Goal: Information Seeking & Learning: Compare options

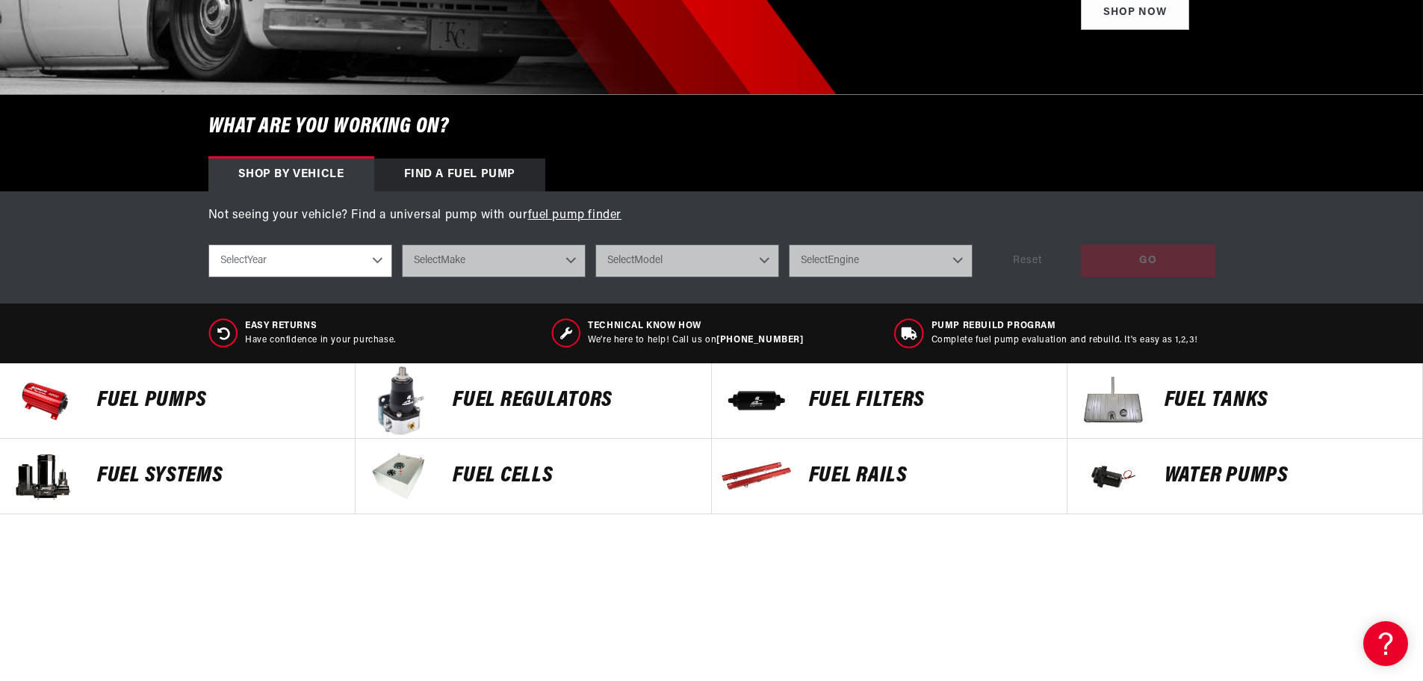
click at [834, 385] on div "FUEL FILTERS" at bounding box center [930, 400] width 273 height 75
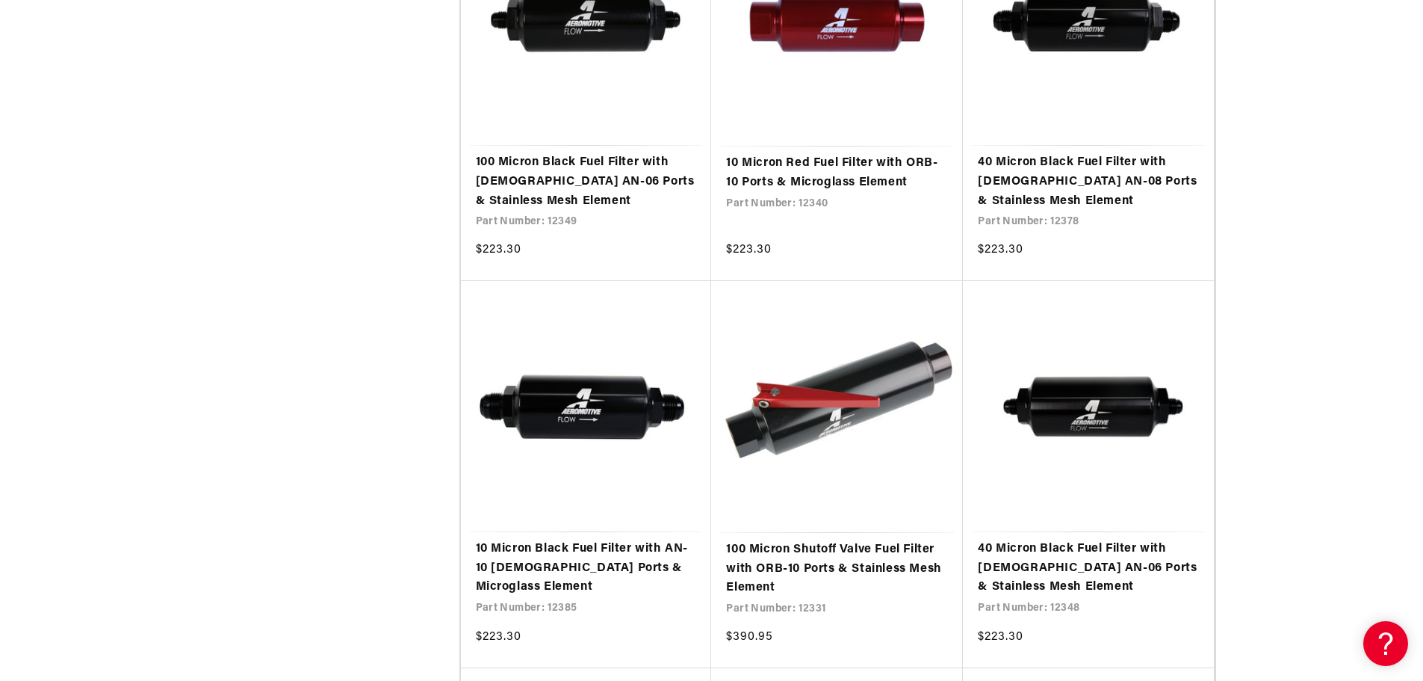
scroll to position [2540, 0]
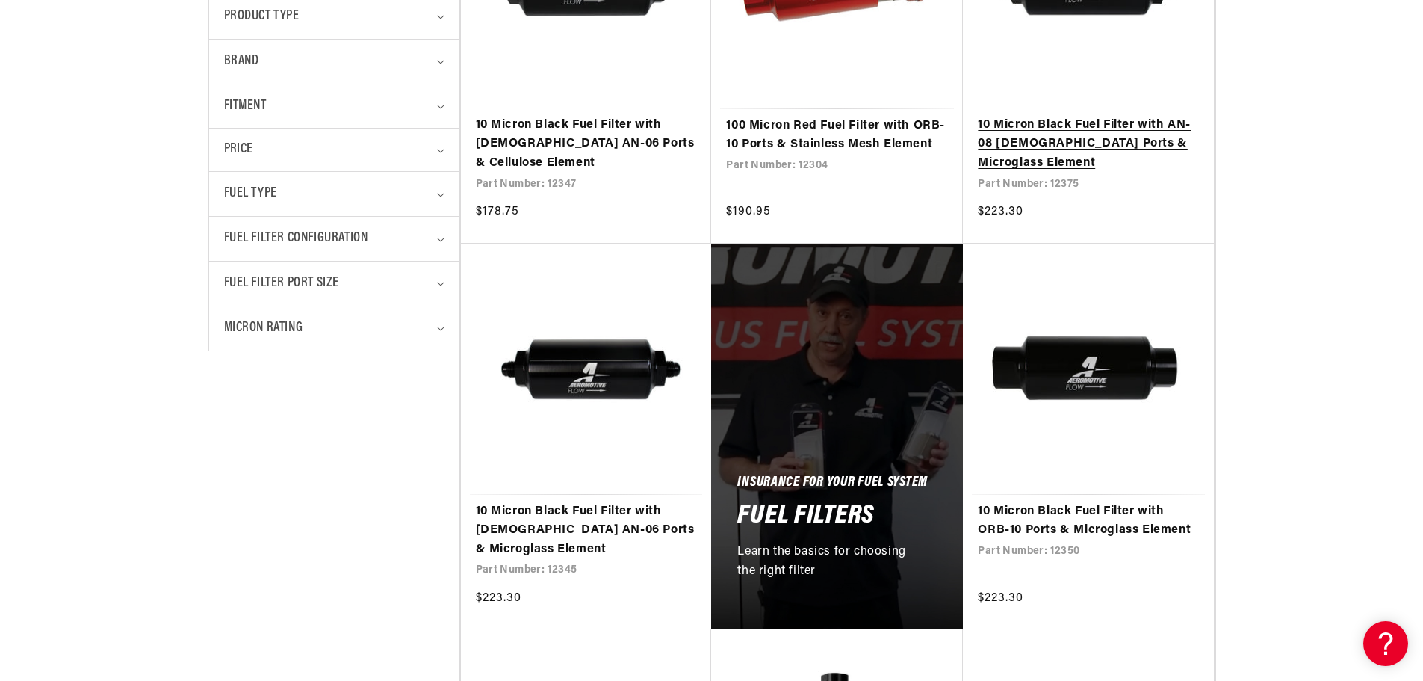
scroll to position [672, 0]
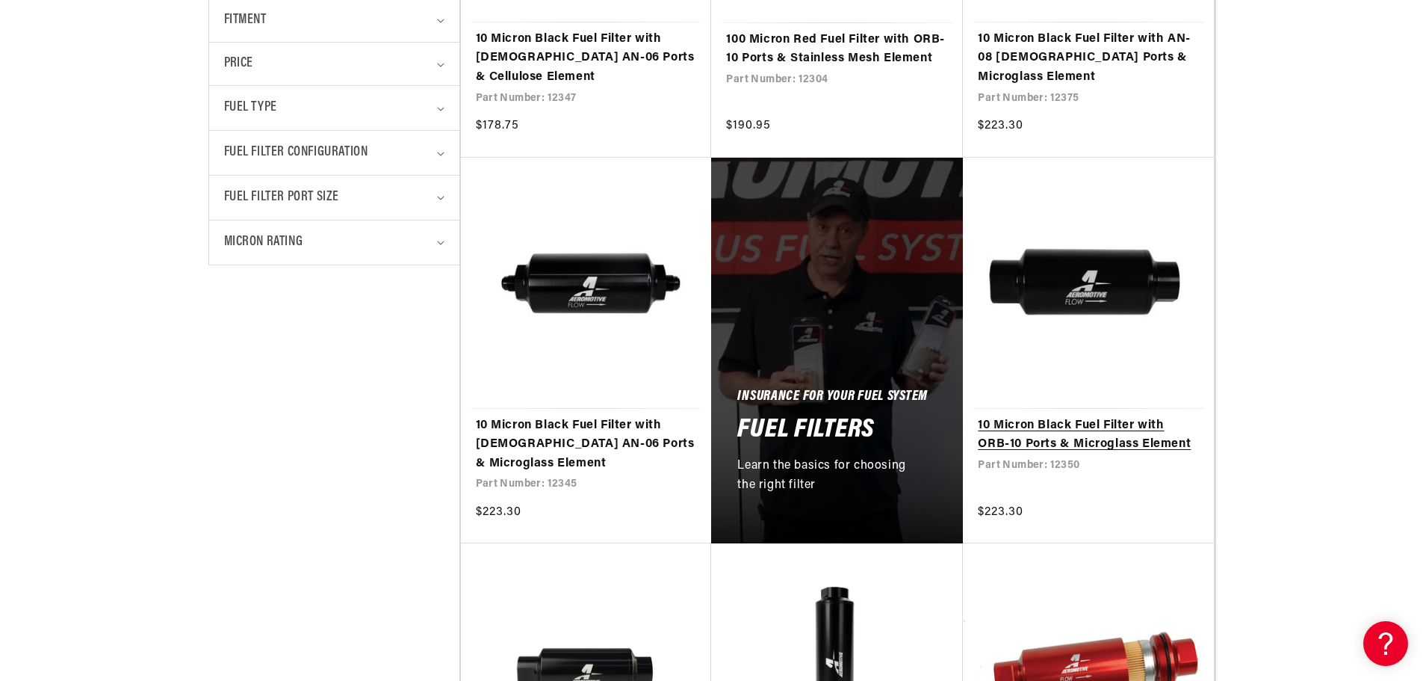
click at [1053, 416] on link "10 Micron Black Fuel Filter with ORB-10 Ports & Microglass Element" at bounding box center [1088, 435] width 221 height 38
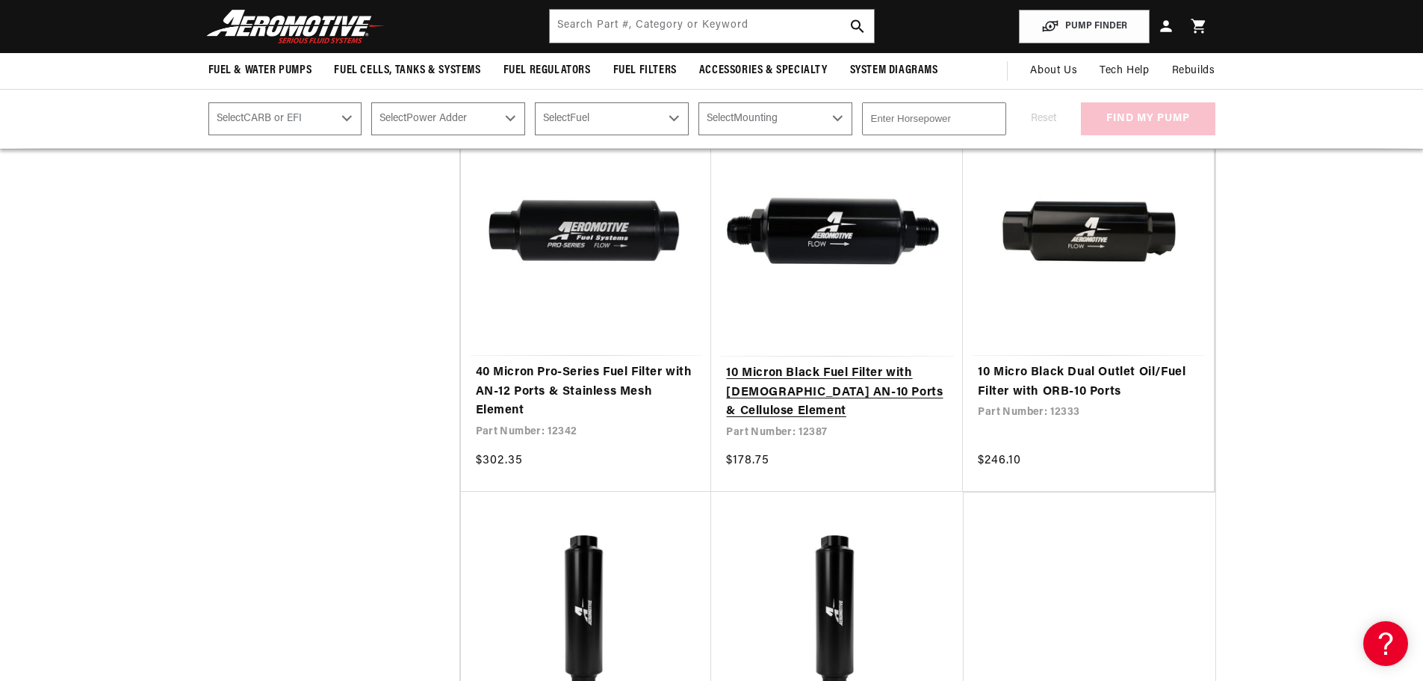
scroll to position [1121, 0]
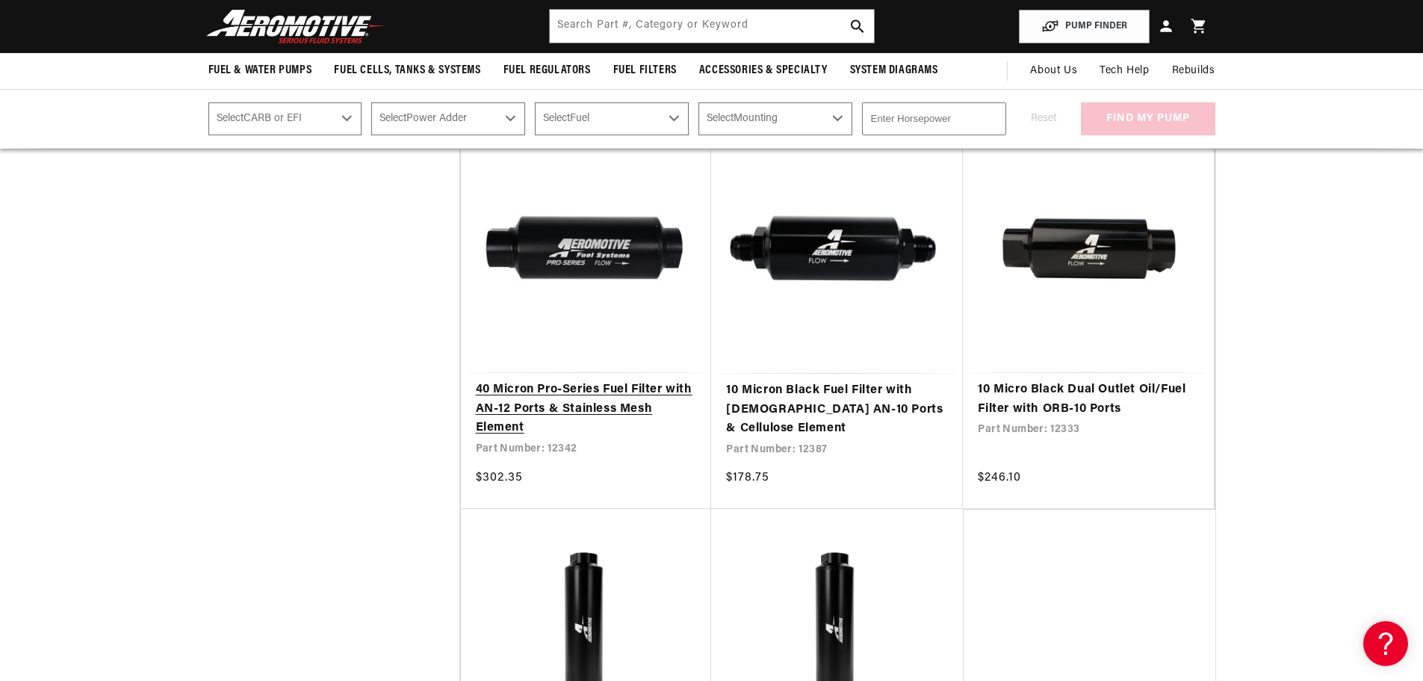
click at [602, 391] on link "40 Micron Pro-Series Fuel Filter with AN-12 Ports & Stainless Mesh Element" at bounding box center [586, 409] width 221 height 58
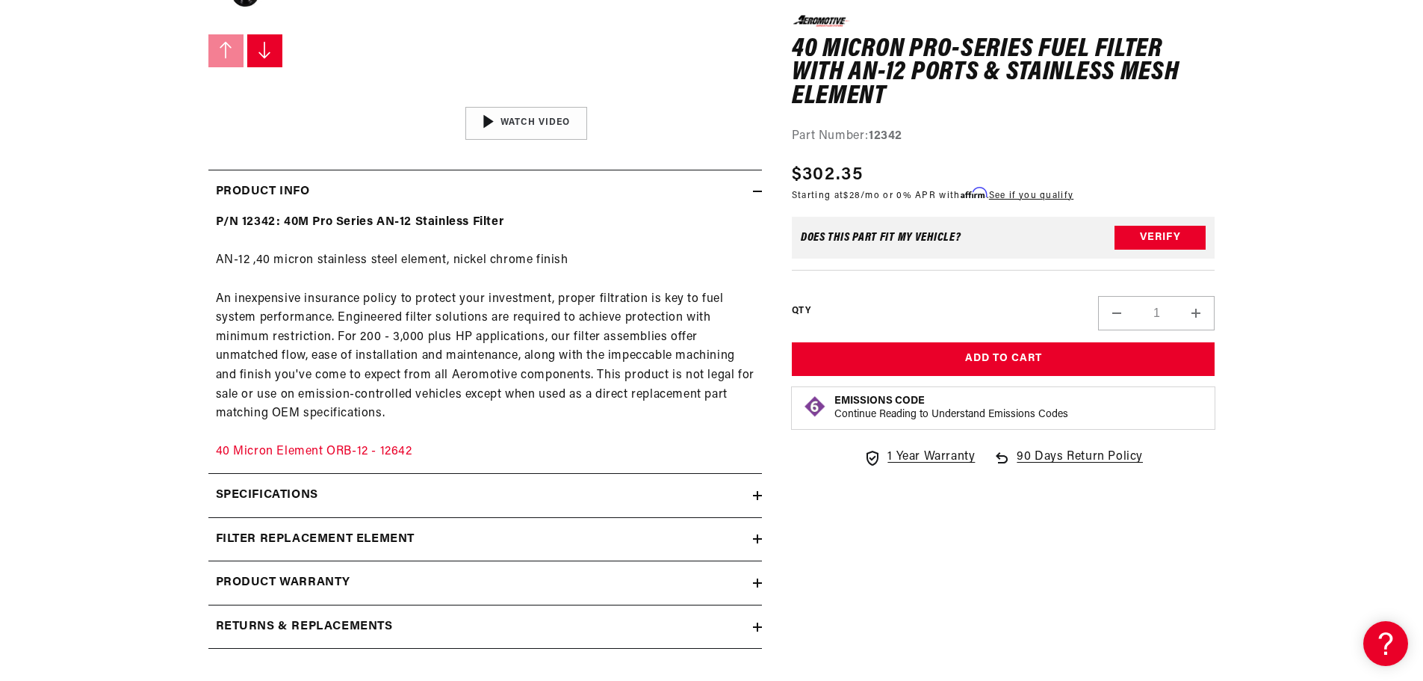
scroll to position [672, 0]
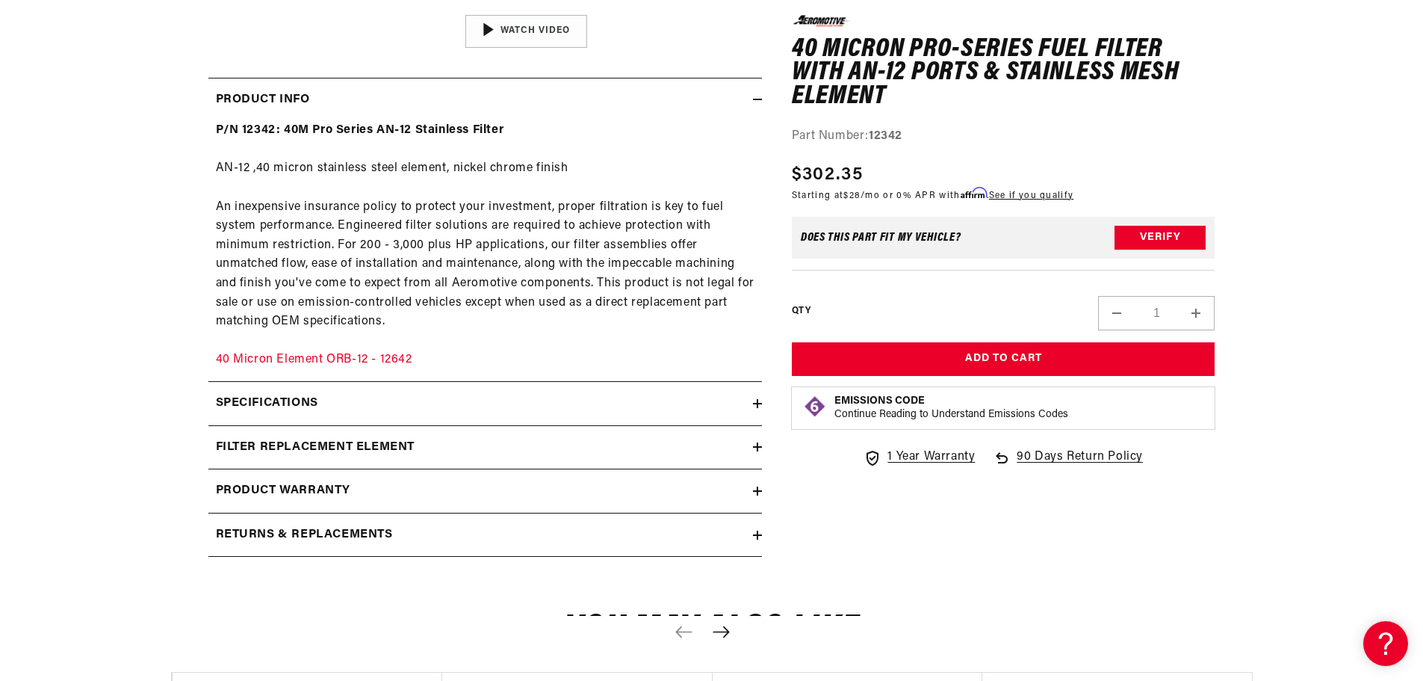
click at [311, 387] on summary "Specifications" at bounding box center [485, 403] width 554 height 43
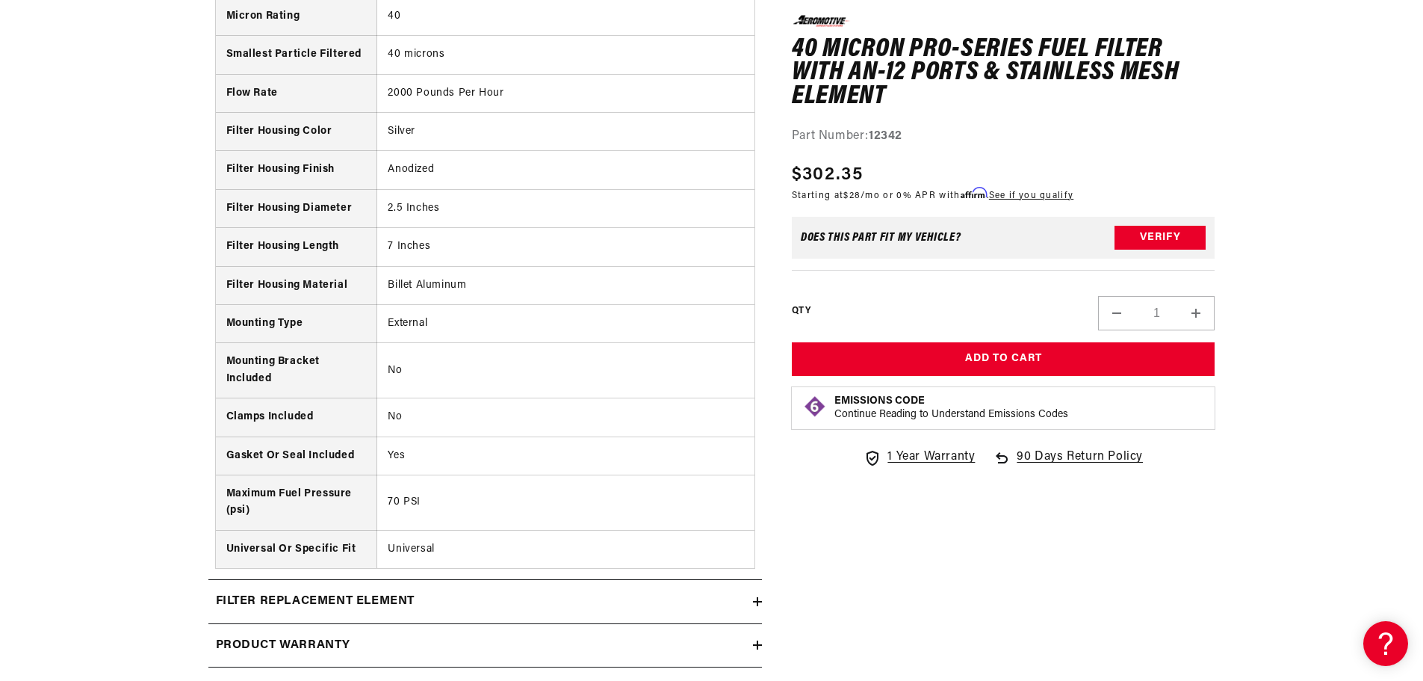
scroll to position [1718, 0]
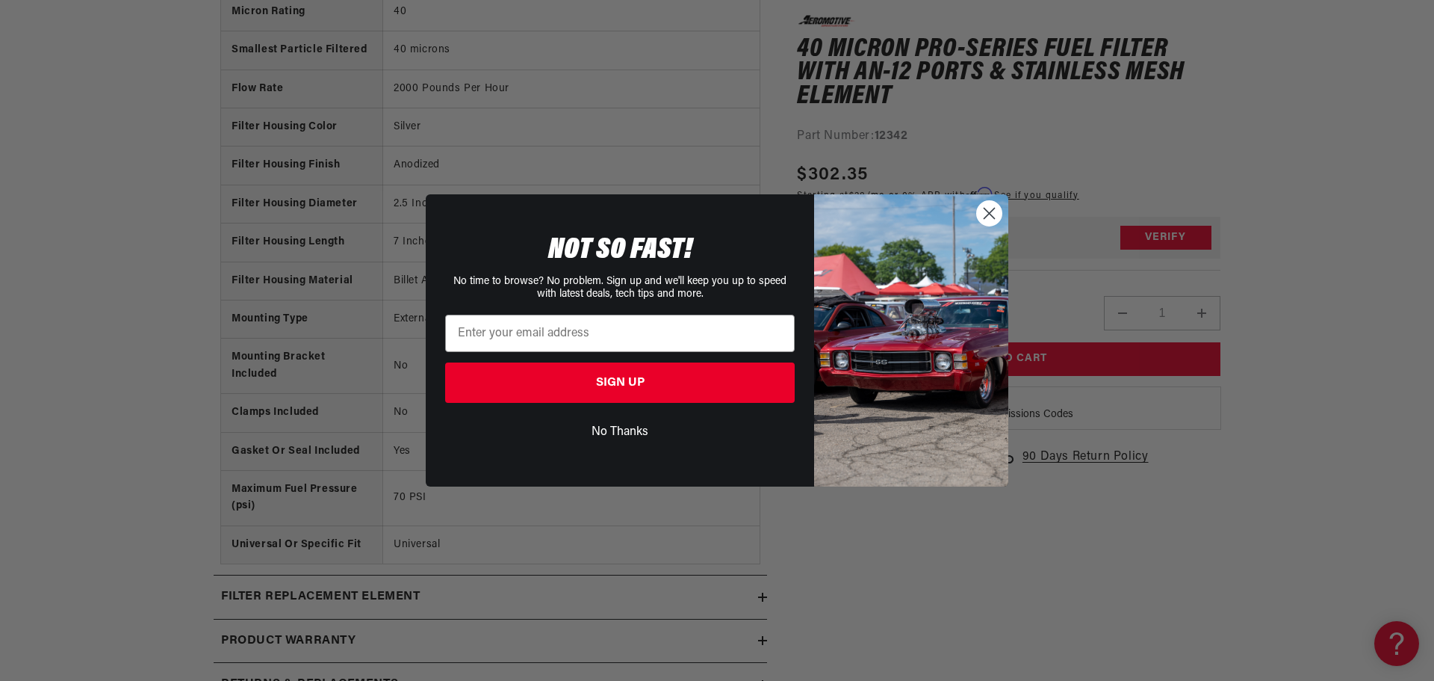
click at [991, 214] on icon "Close dialog" at bounding box center [990, 213] width 10 height 10
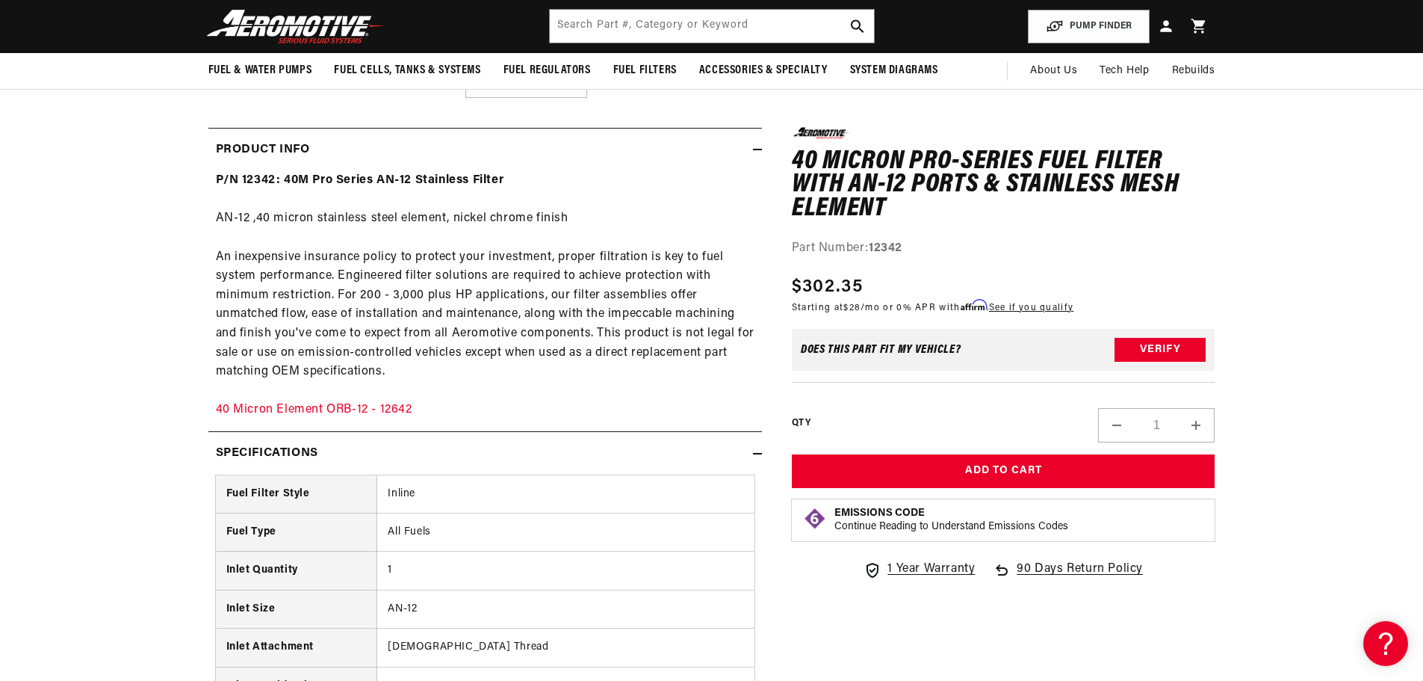
scroll to position [598, 0]
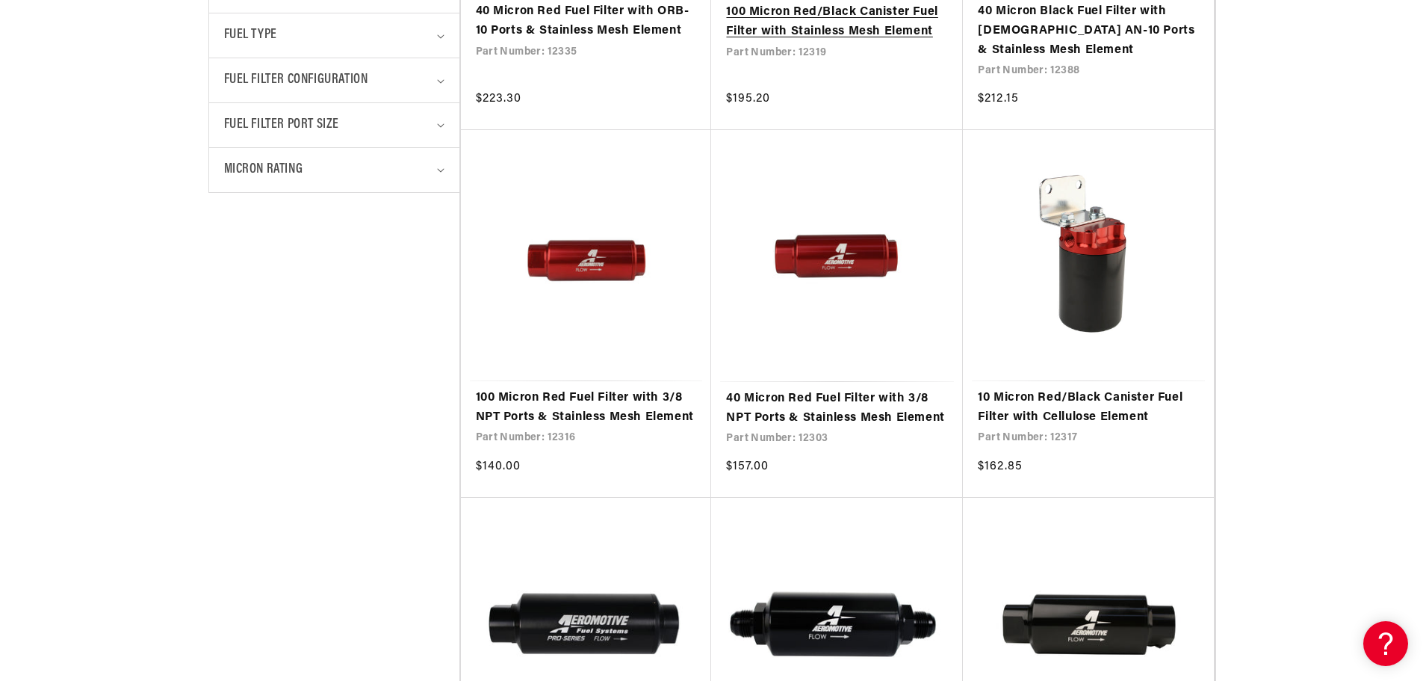
scroll to position [747, 0]
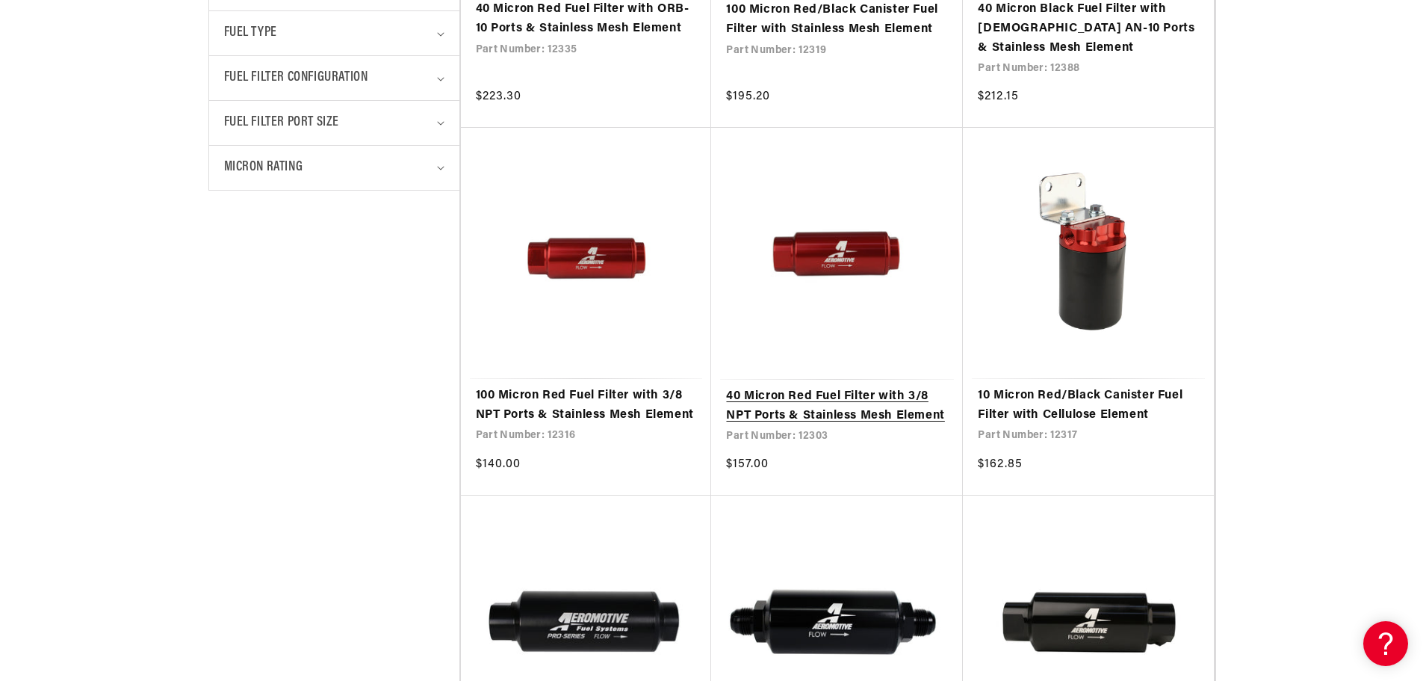
click at [844, 401] on link "40 Micron Red Fuel Filter with 3/8 NPT Ports & Stainless Mesh Element" at bounding box center [837, 406] width 222 height 38
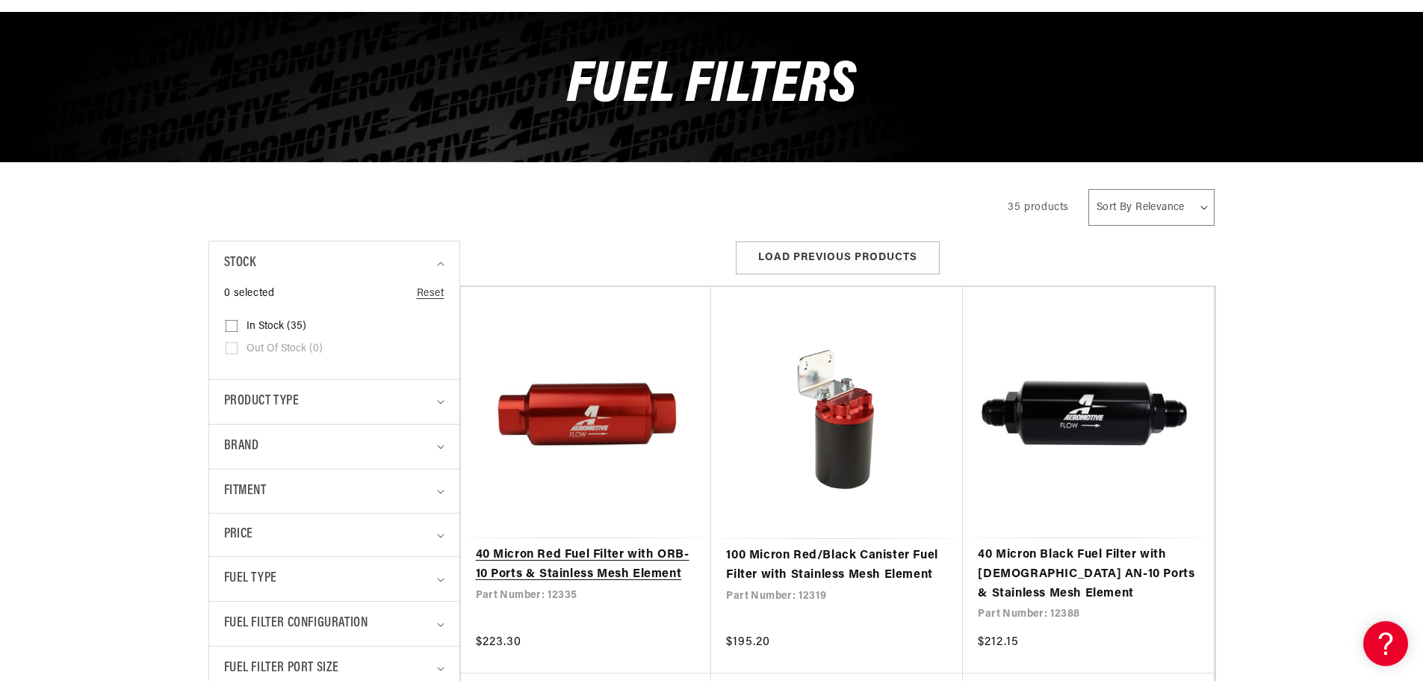
scroll to position [374, 0]
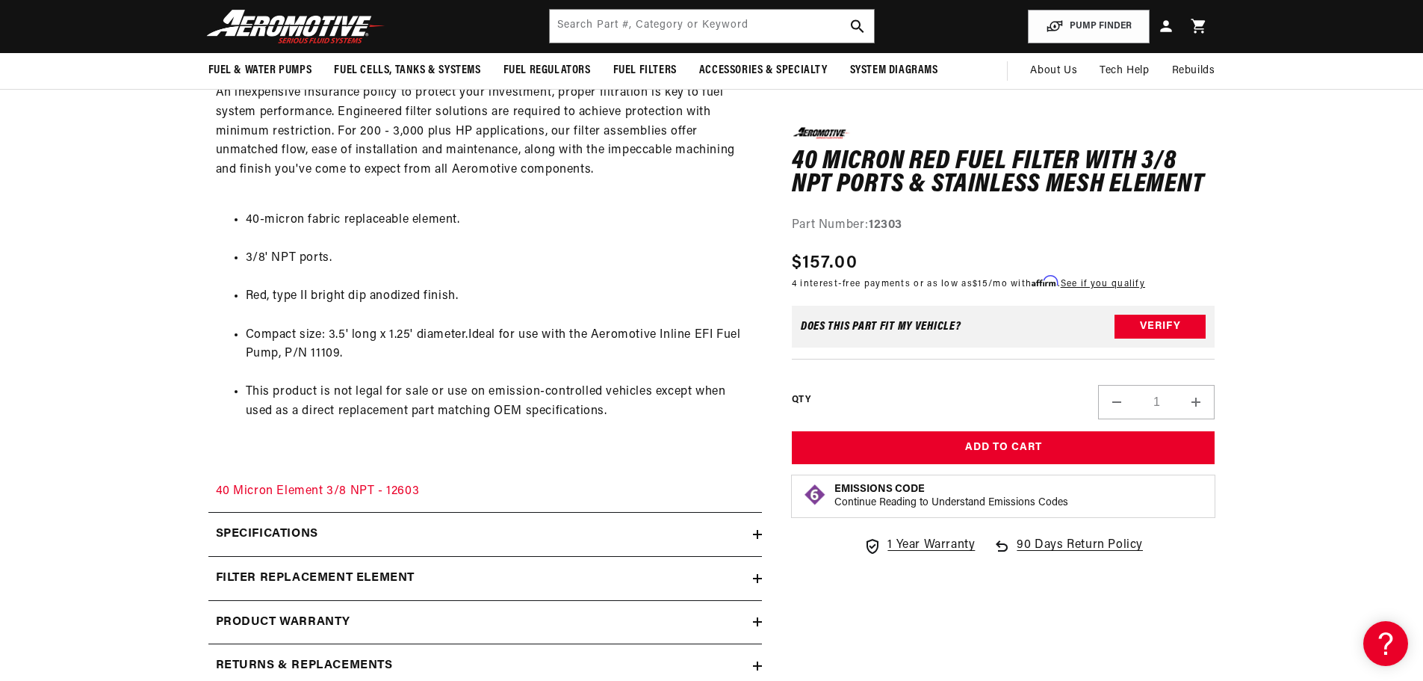
scroll to position [672, 0]
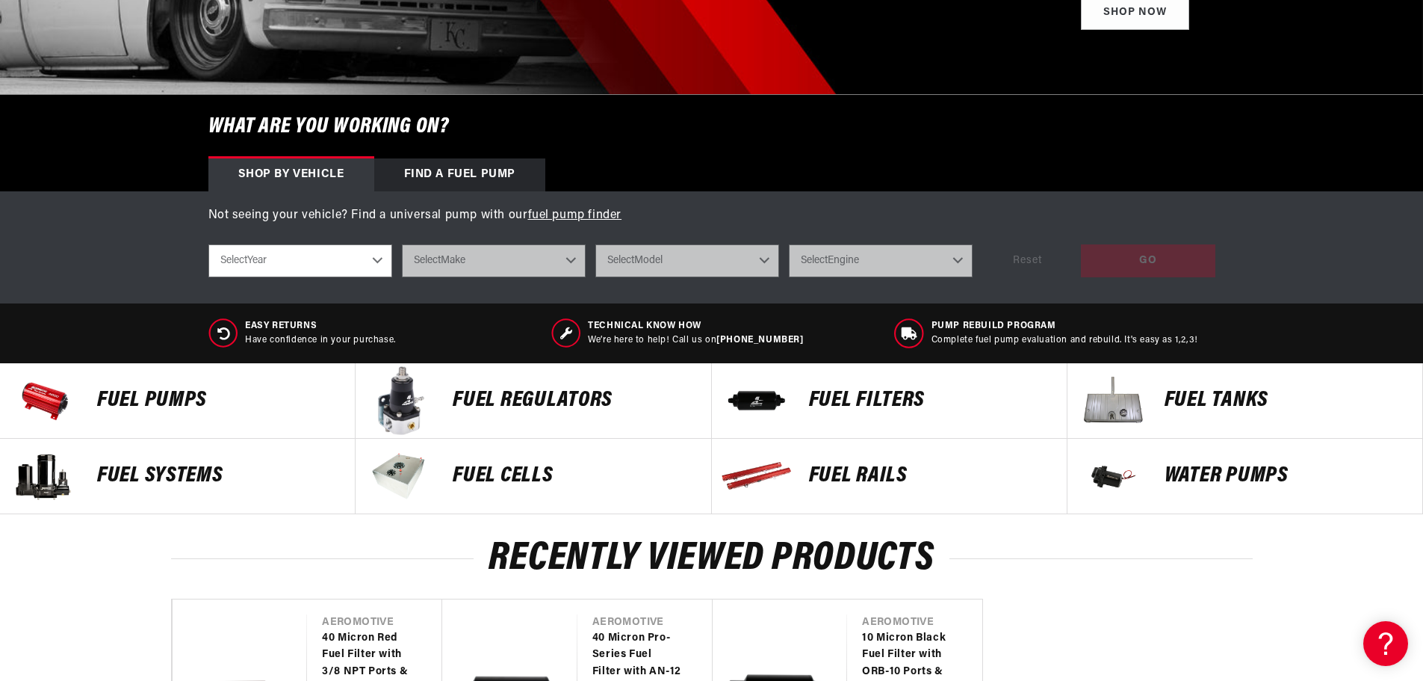
click at [874, 397] on p "FUEL FILTERS" at bounding box center [930, 400] width 243 height 22
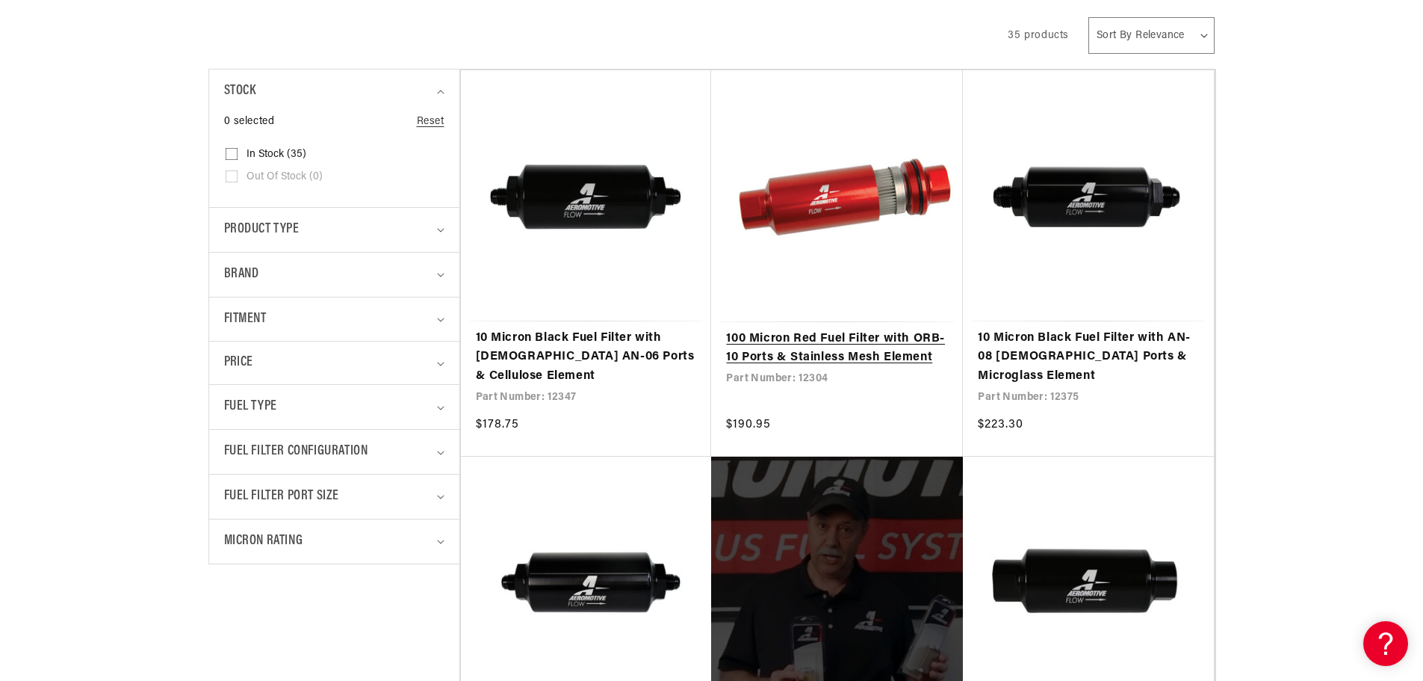
click at [860, 329] on link "100 Micron Red Fuel Filter with ORB-10 Ports & Stainless Mesh Element" at bounding box center [837, 348] width 222 height 38
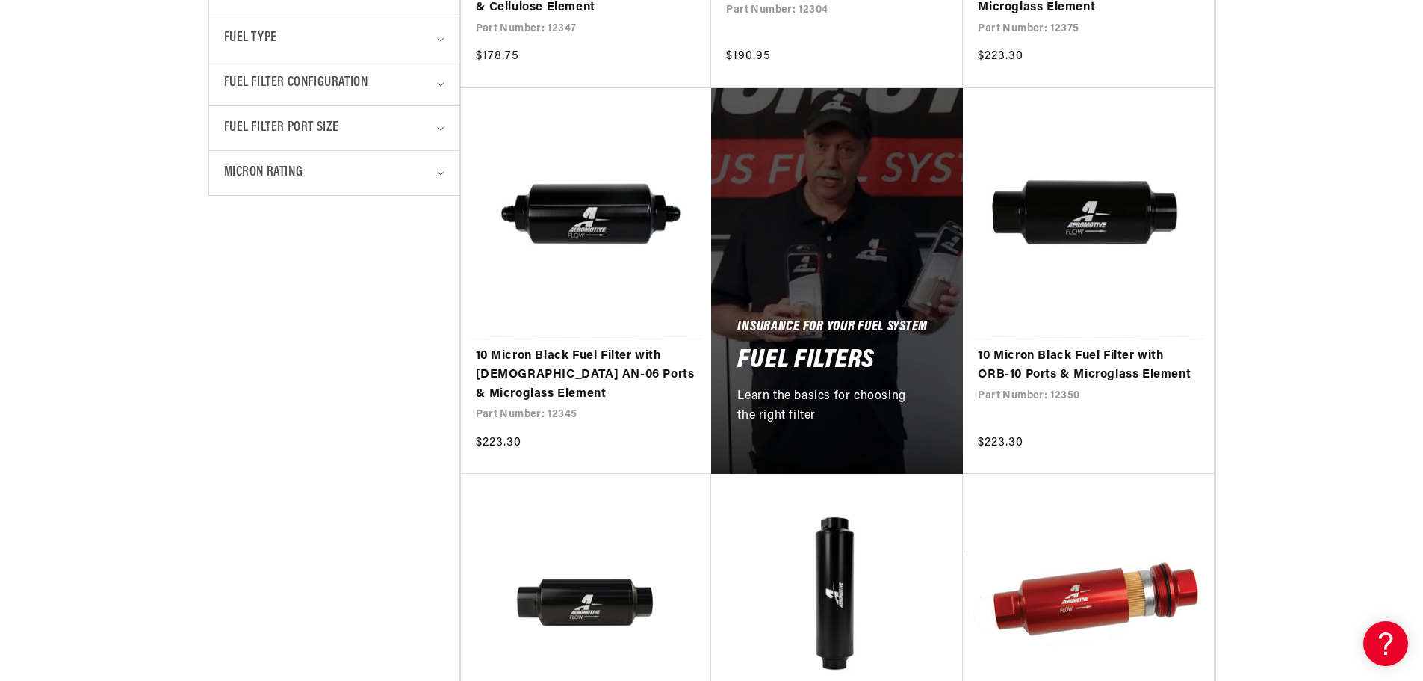
scroll to position [747, 0]
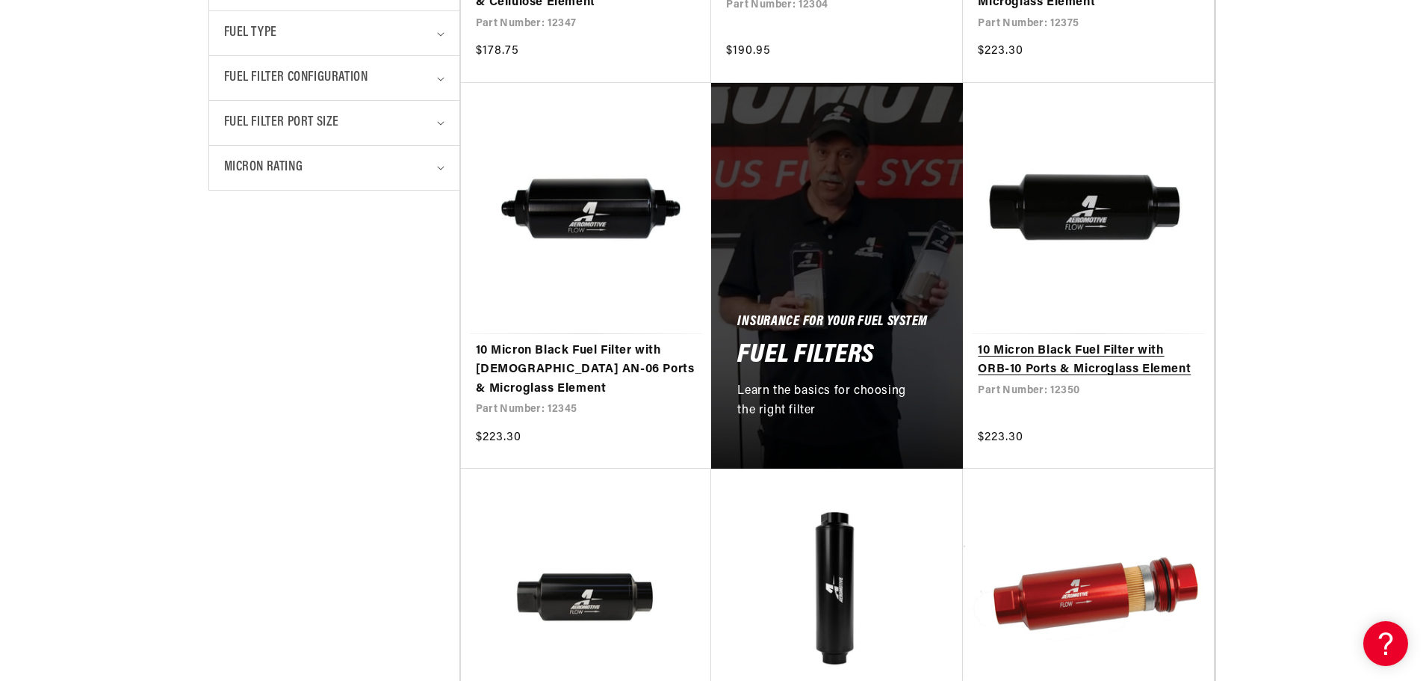
click at [1083, 341] on link "10 Micron Black Fuel Filter with ORB-10 Ports & Microglass Element" at bounding box center [1088, 360] width 221 height 38
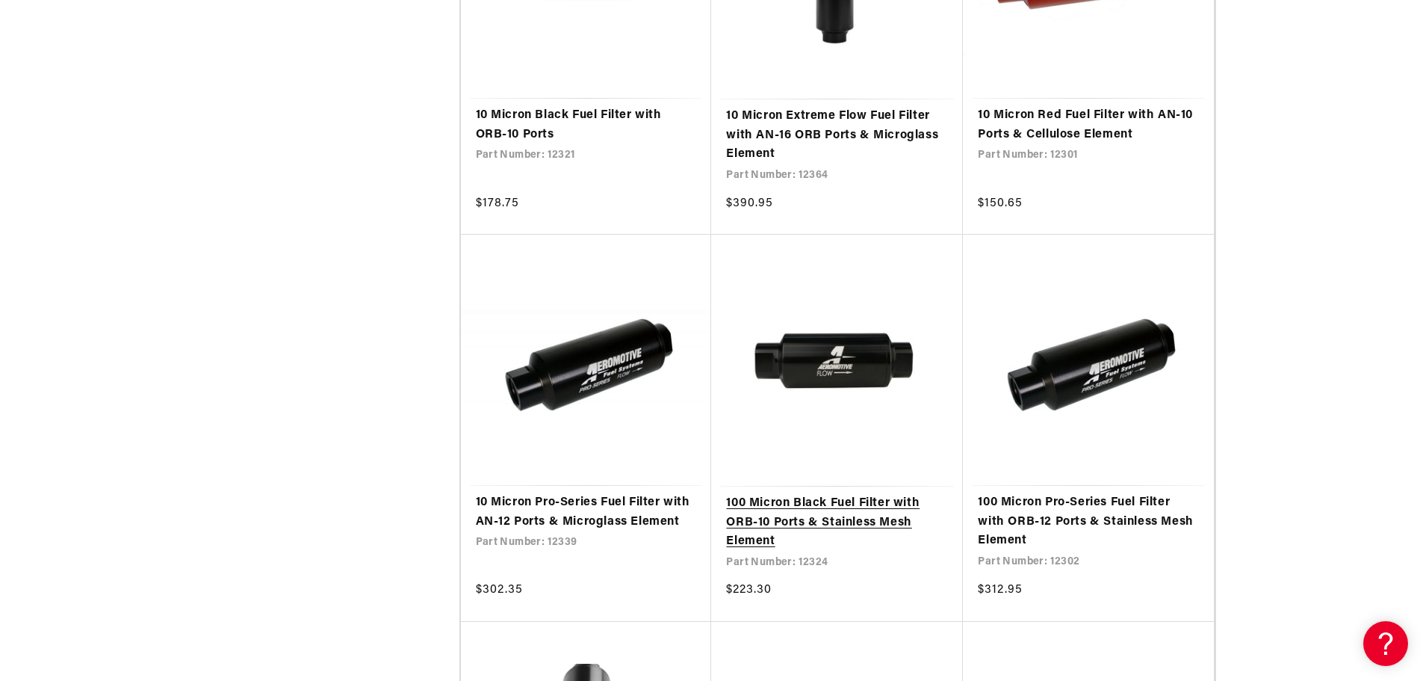
scroll to position [1419, 0]
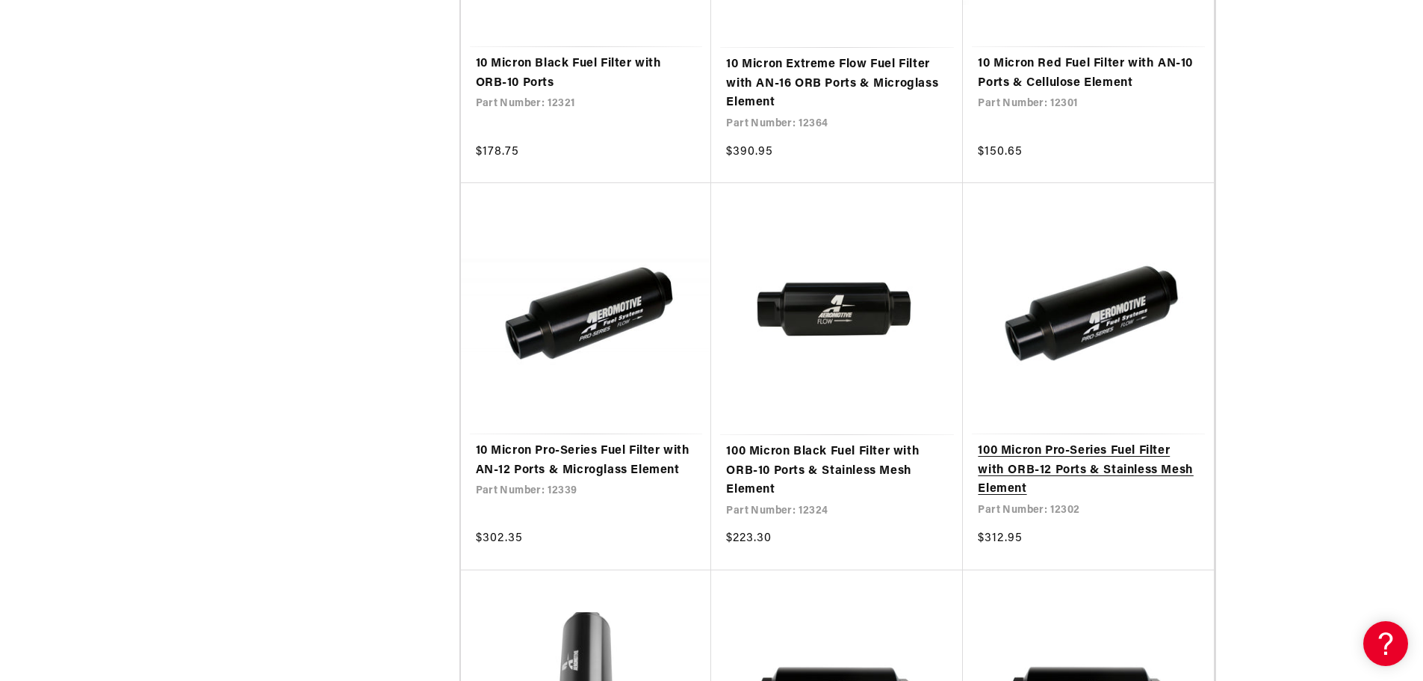
click at [1009, 442] on link "100 Micron Pro-Series Fuel Filter with ORB-12 Ports & Stainless Mesh Element" at bounding box center [1088, 471] width 221 height 58
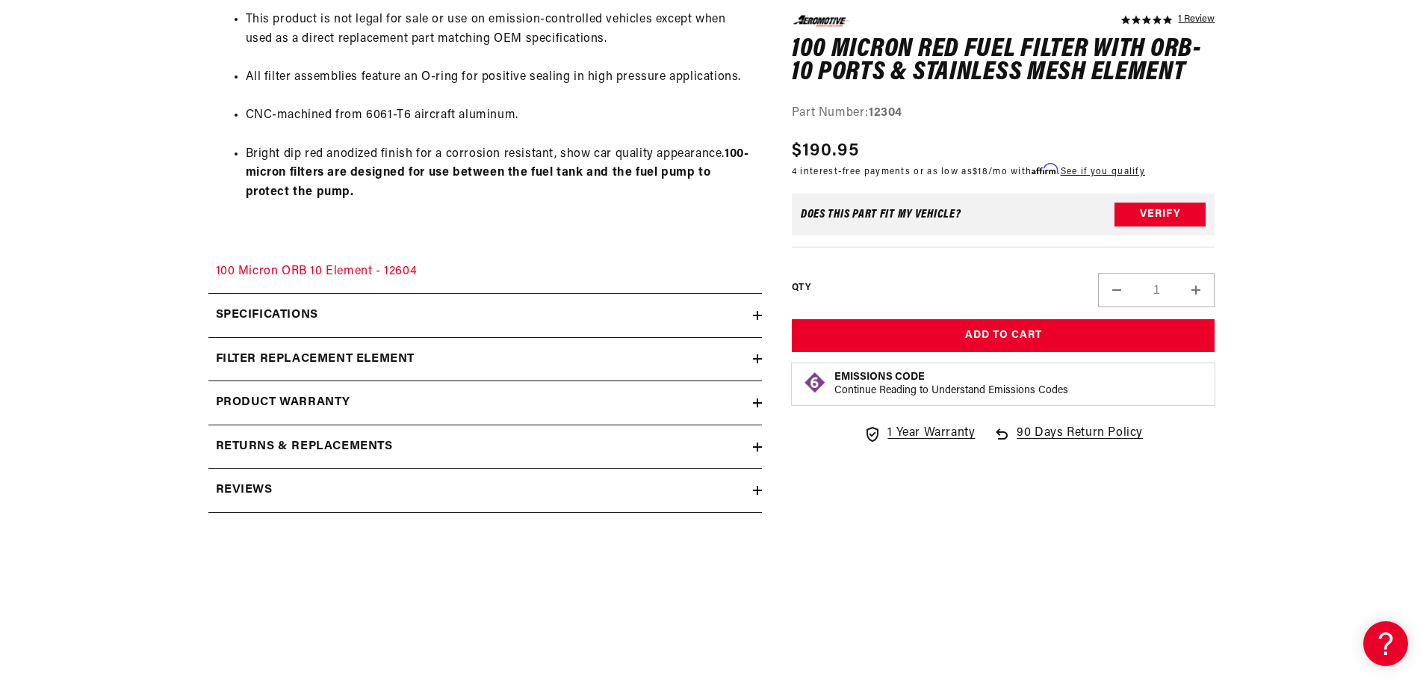
scroll to position [1121, 0]
click at [280, 309] on h2 "Specifications" at bounding box center [267, 314] width 102 height 19
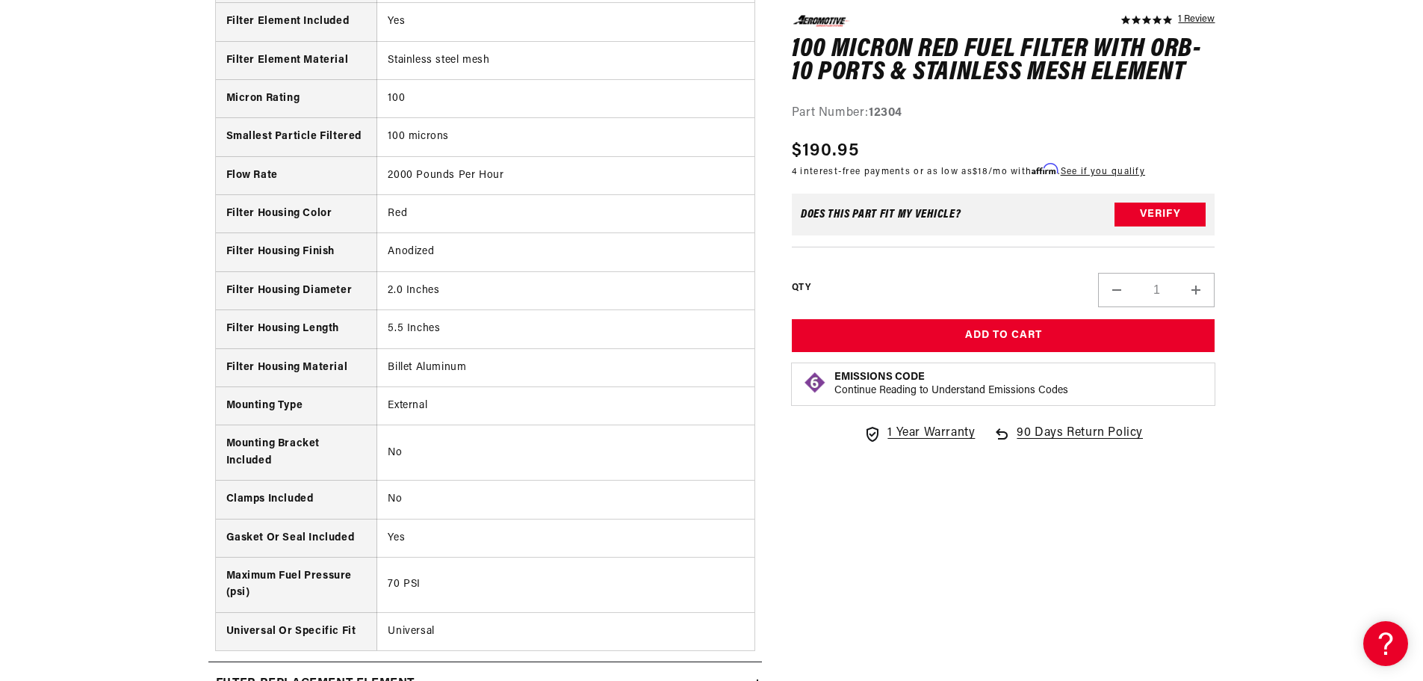
scroll to position [2017, 0]
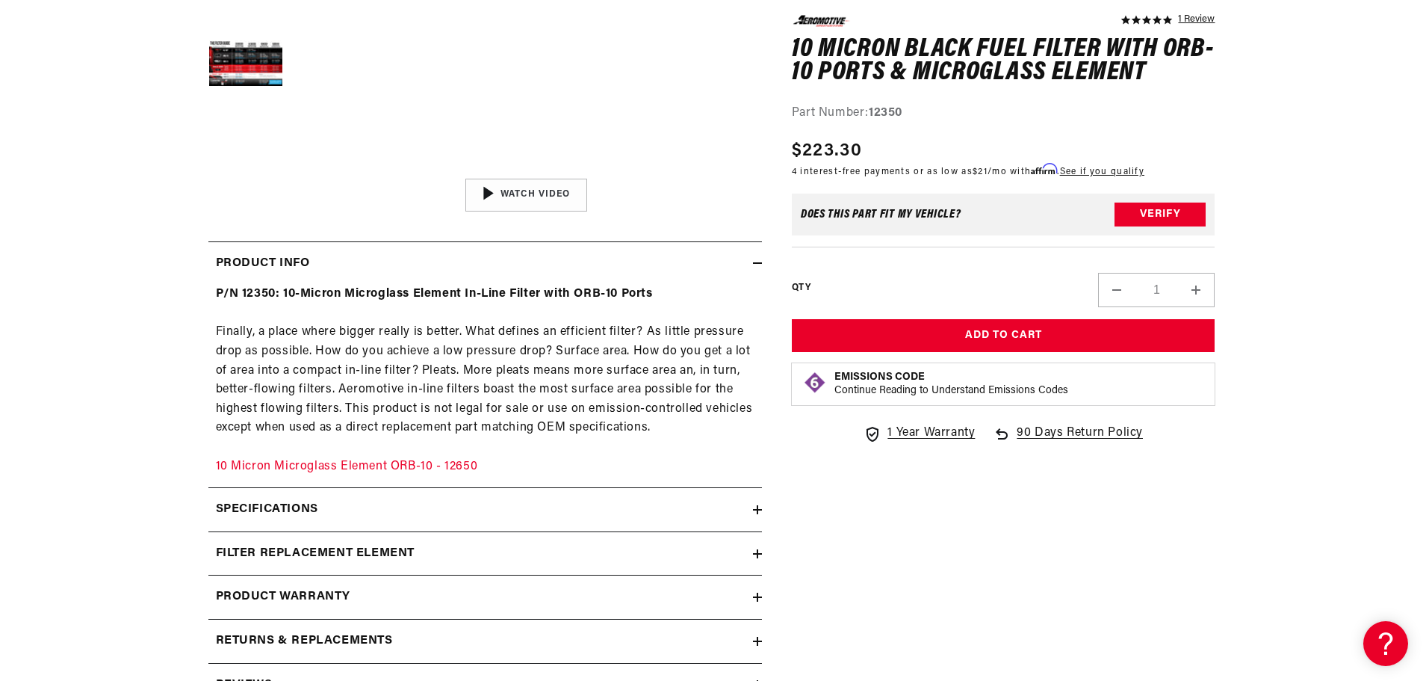
scroll to position [747, 0]
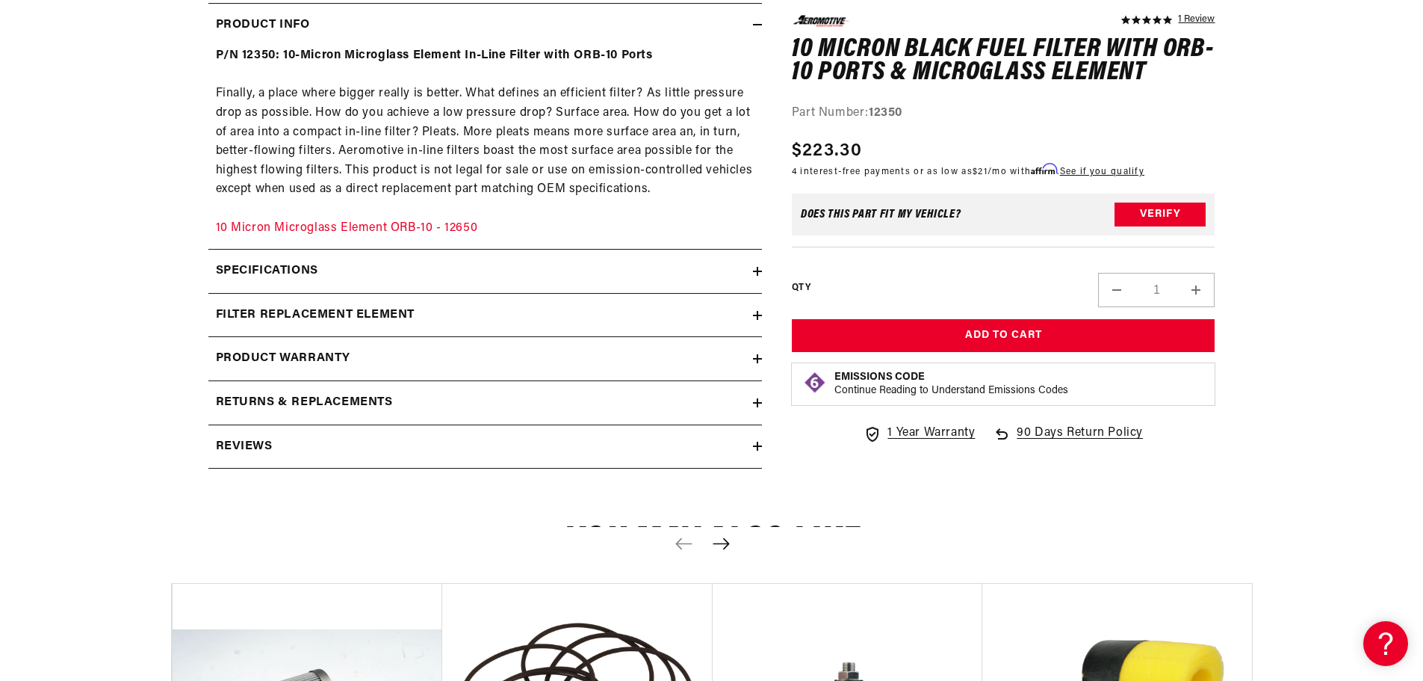
click at [314, 253] on summary "Specifications" at bounding box center [485, 271] width 554 height 43
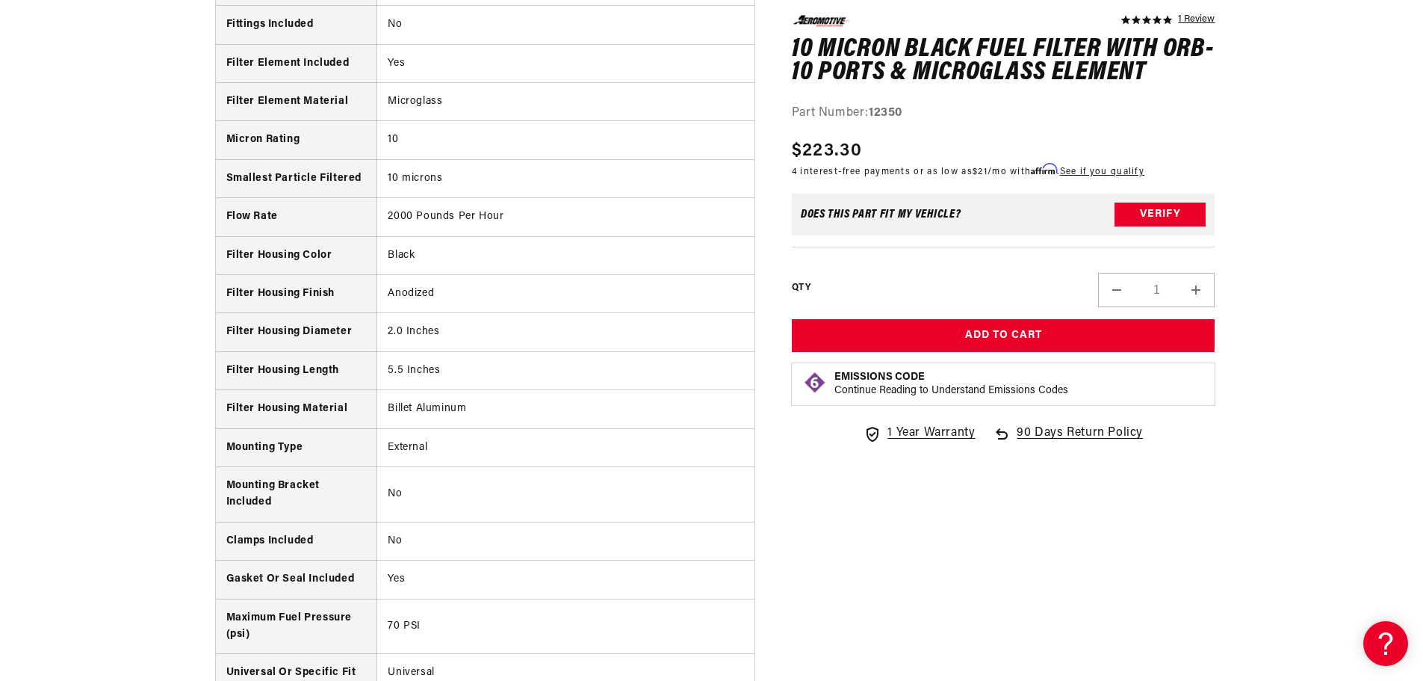
scroll to position [1718, 0]
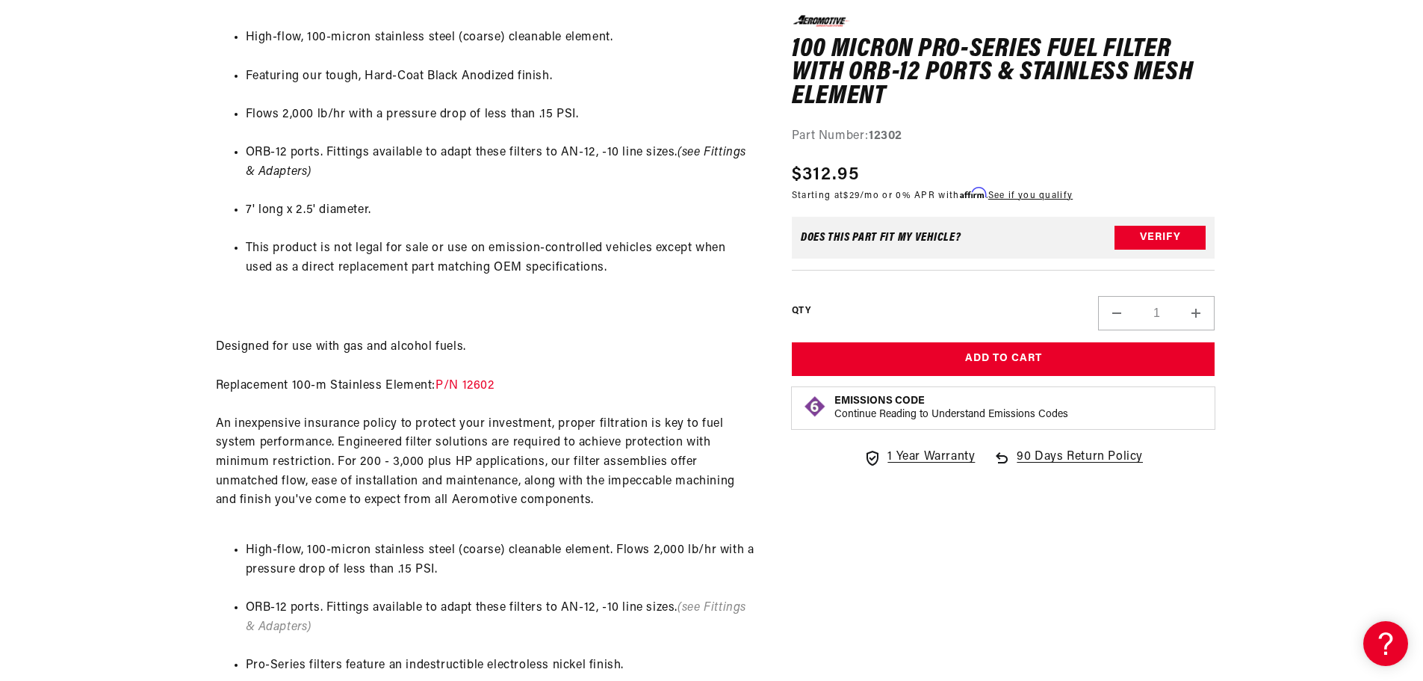
scroll to position [822, 0]
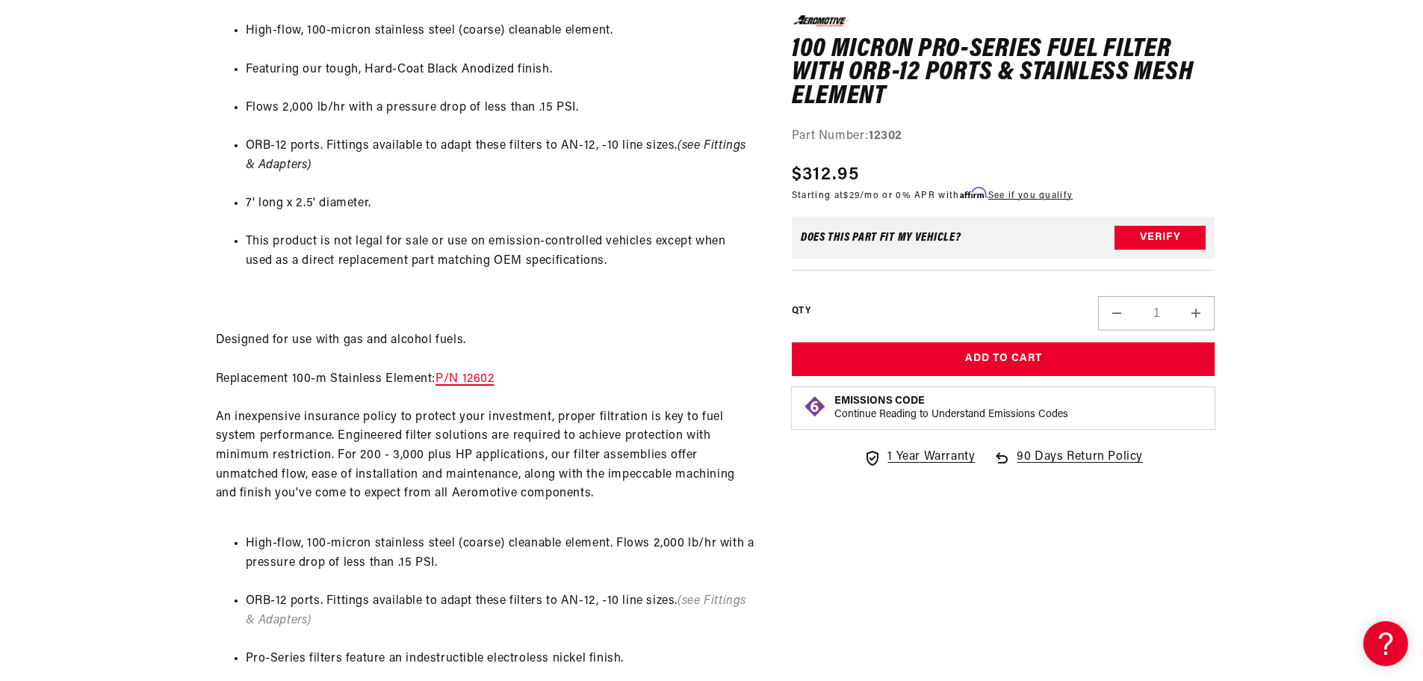
click at [486, 377] on link "P/N 12602" at bounding box center [465, 379] width 58 height 12
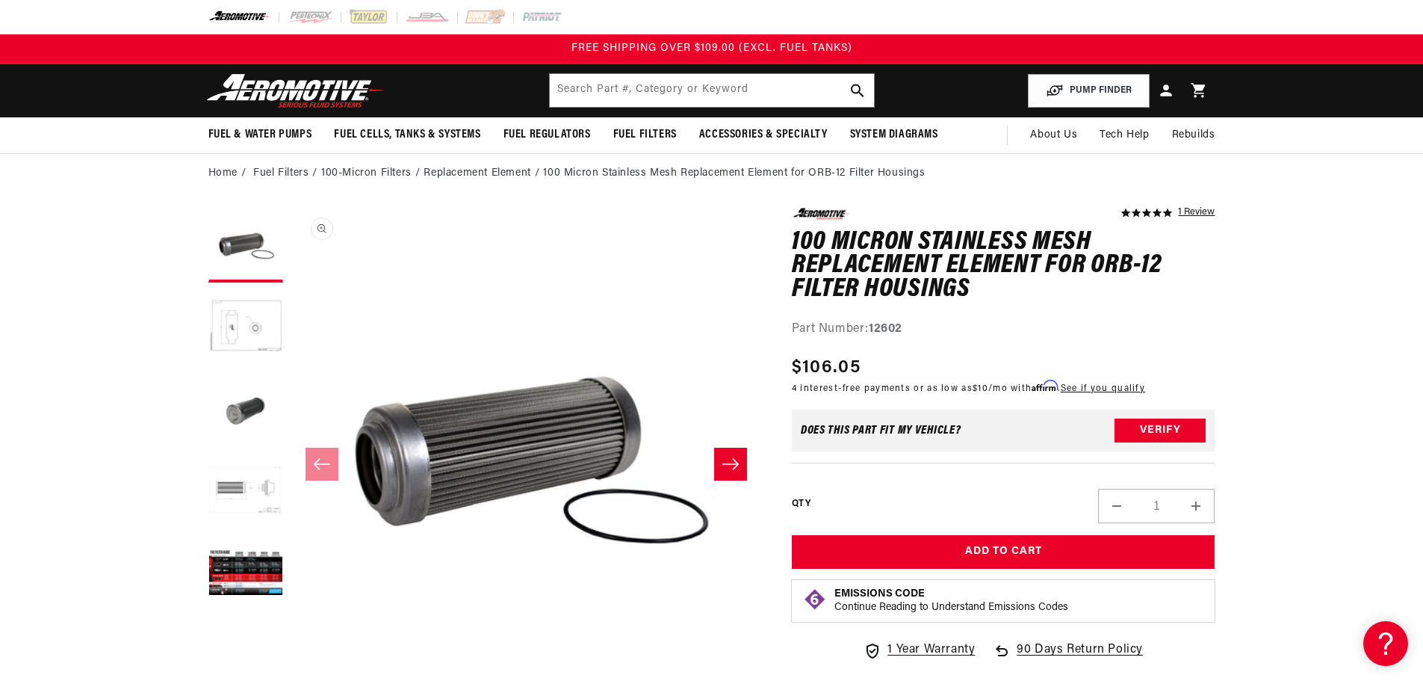
scroll to position [1, 0]
click at [238, 310] on button "Load image 2 in gallery view" at bounding box center [245, 327] width 75 height 75
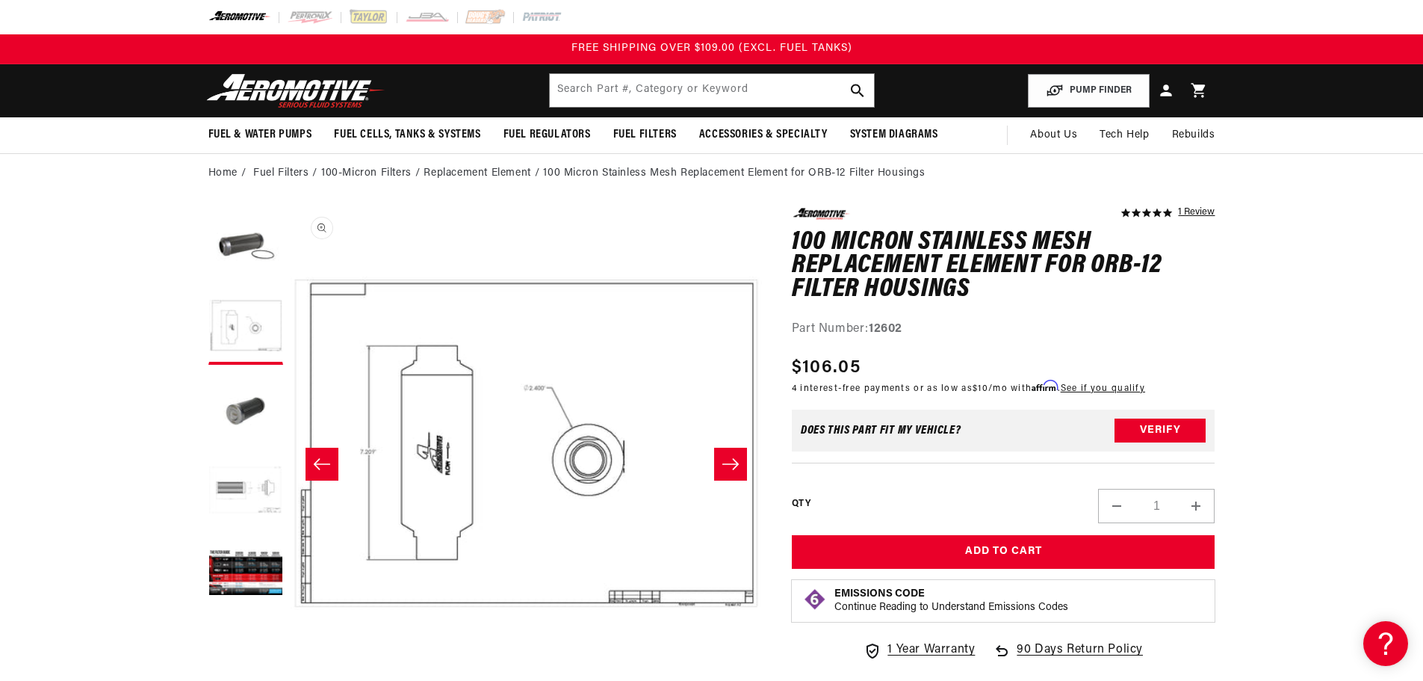
scroll to position [0, 471]
